Goal: Communication & Community: Connect with others

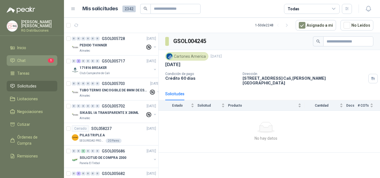
click at [37, 58] on li "Chat 1" at bounding box center [32, 61] width 44 height 6
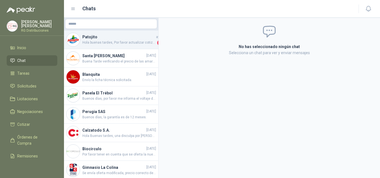
click at [120, 39] on h4 "Patojito" at bounding box center [118, 37] width 73 height 6
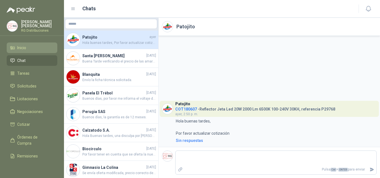
click at [27, 46] on li "Inicio" at bounding box center [32, 48] width 44 height 6
